Goal: Find contact information: Find contact information

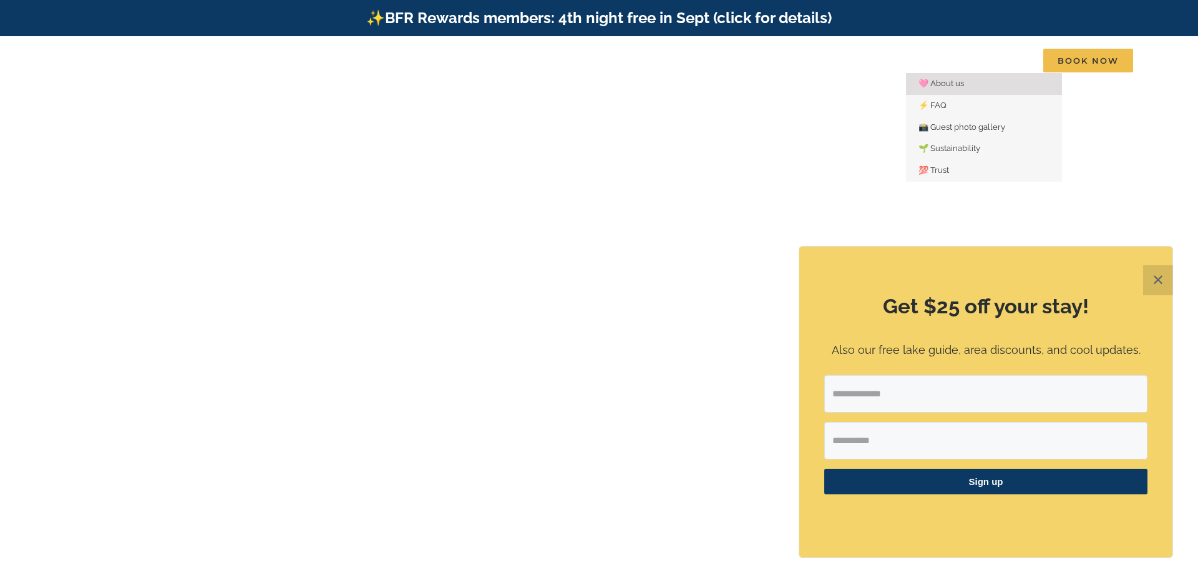
click at [951, 79] on span "🩷 About us" at bounding box center [942, 83] width 46 height 9
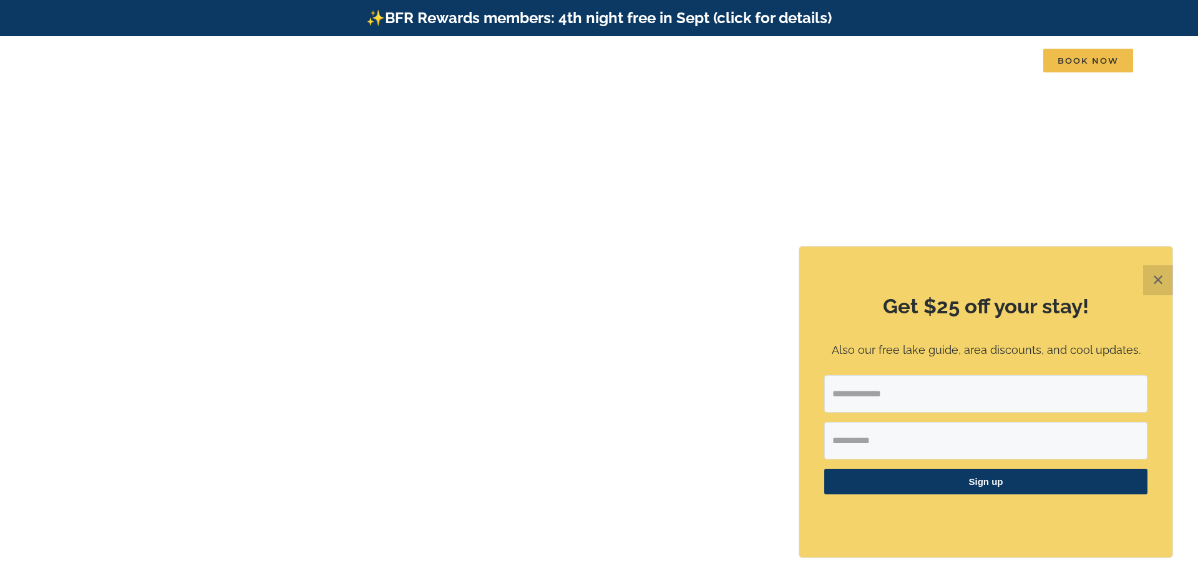
click at [1159, 281] on button "✕" at bounding box center [1158, 280] width 30 height 30
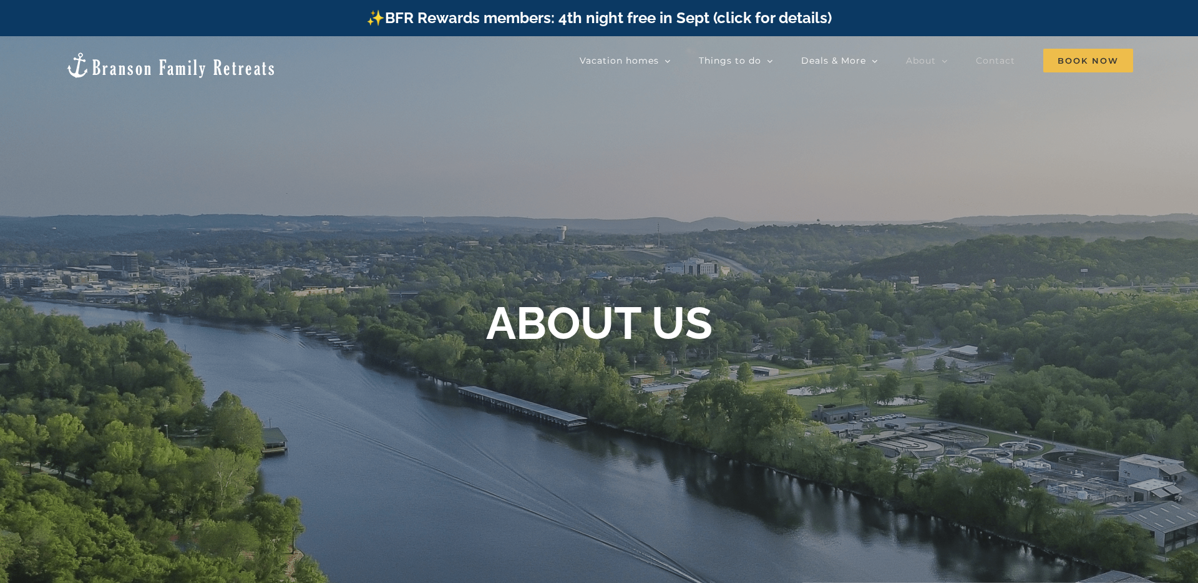
click at [997, 63] on span "Contact" at bounding box center [995, 60] width 39 height 9
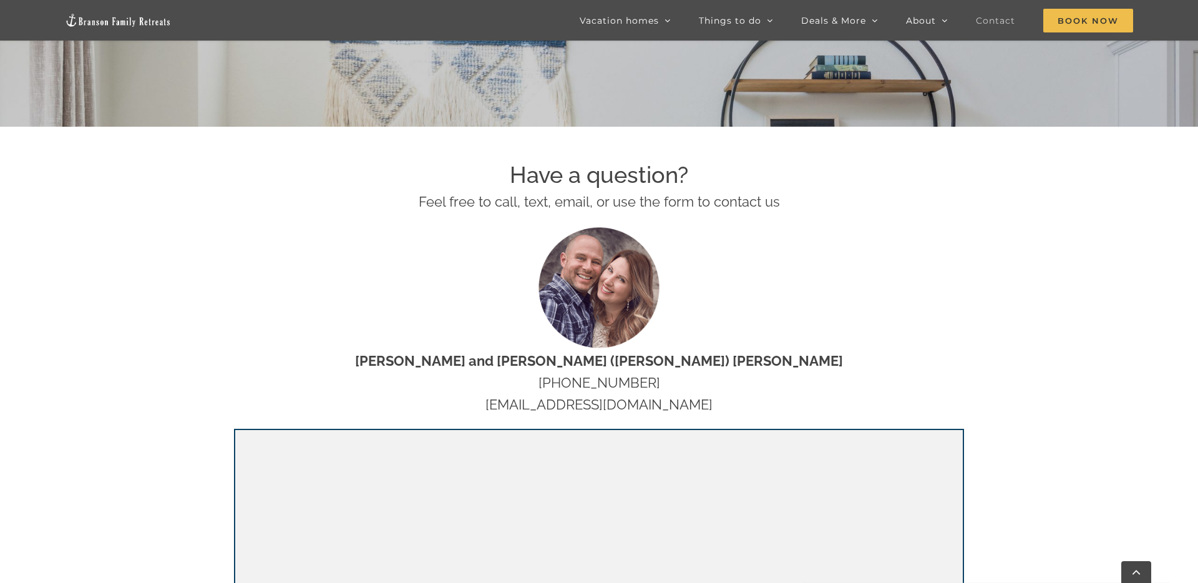
scroll to position [494, 0]
drag, startPoint x: 723, startPoint y: 403, endPoint x: 492, endPoint y: 401, distance: 231.5
click at [492, 401] on p "Nat and Tyann (Marcink) Hammond 417-213-3828 hello@bransonfamilyretreats.com" at bounding box center [599, 382] width 730 height 66
copy p "[EMAIL_ADDRESS][DOMAIN_NAME]"
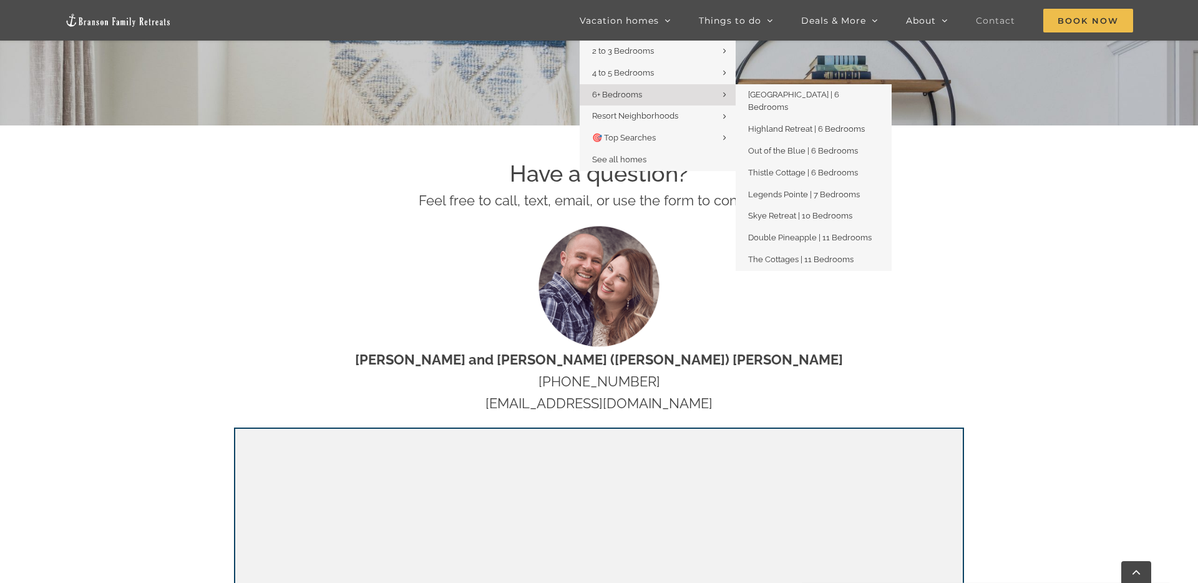
click at [638, 87] on link "6+ Bedrooms" at bounding box center [658, 95] width 156 height 22
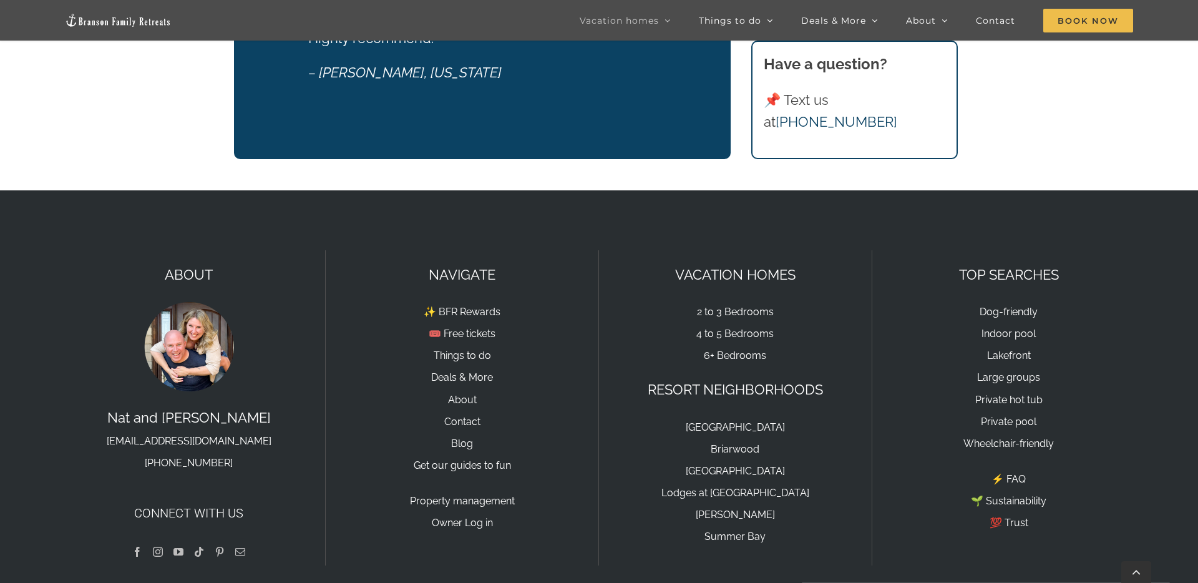
scroll to position [2119, 0]
click at [220, 416] on p "Nat and Tyann hello@bransonfamilyretreats.com 417-213-3828" at bounding box center [189, 441] width 248 height 66
click at [218, 419] on p "Nat and Tyann hello@bransonfamilyretreats.com 417-213-3828" at bounding box center [189, 441] width 248 height 66
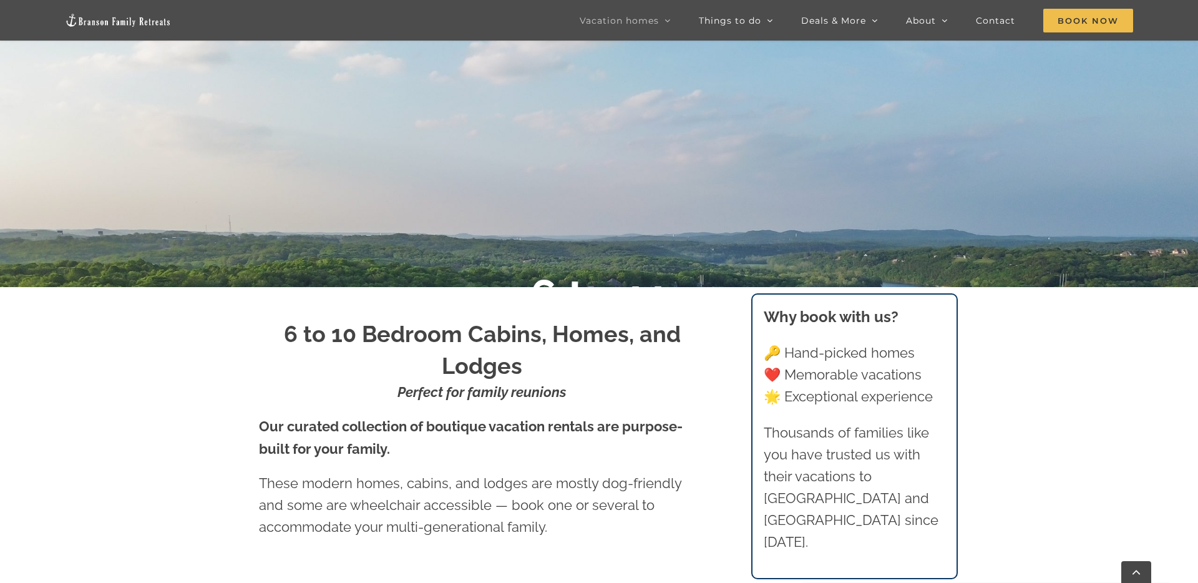
scroll to position [0, 0]
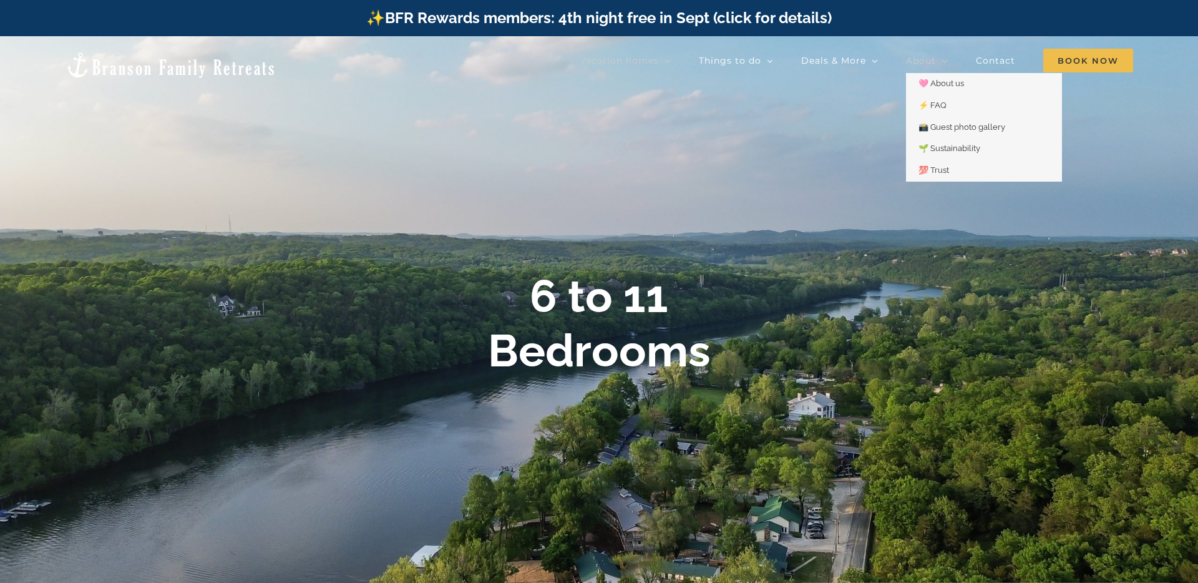
click at [933, 58] on span "About" at bounding box center [921, 60] width 30 height 9
click at [951, 84] on span "🩷 About us" at bounding box center [942, 83] width 46 height 9
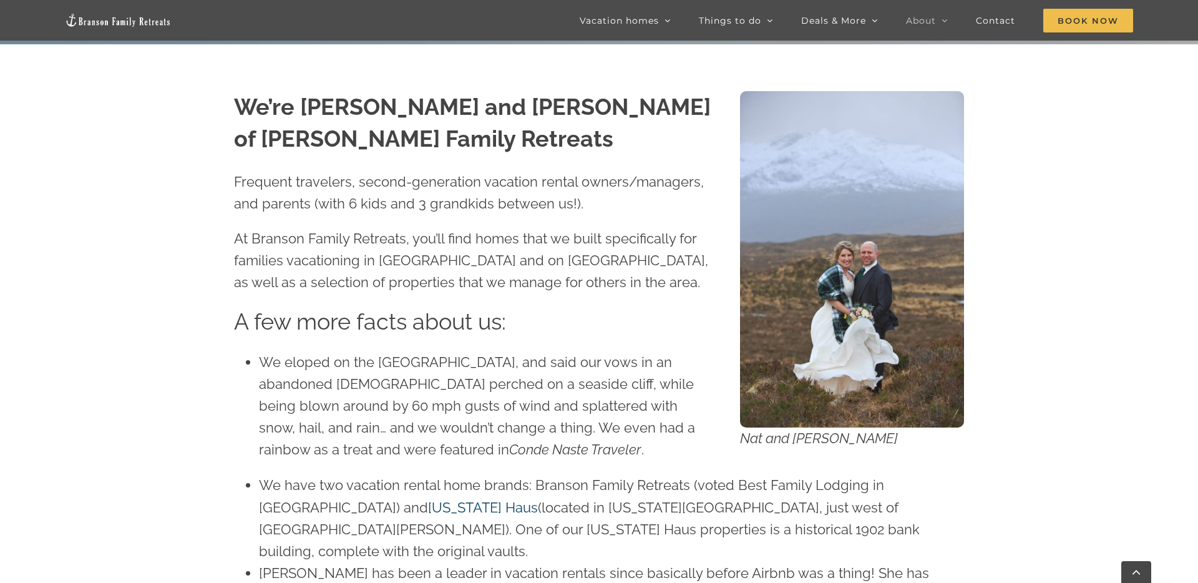
scroll to position [575, 0]
